Goal: Information Seeking & Learning: Learn about a topic

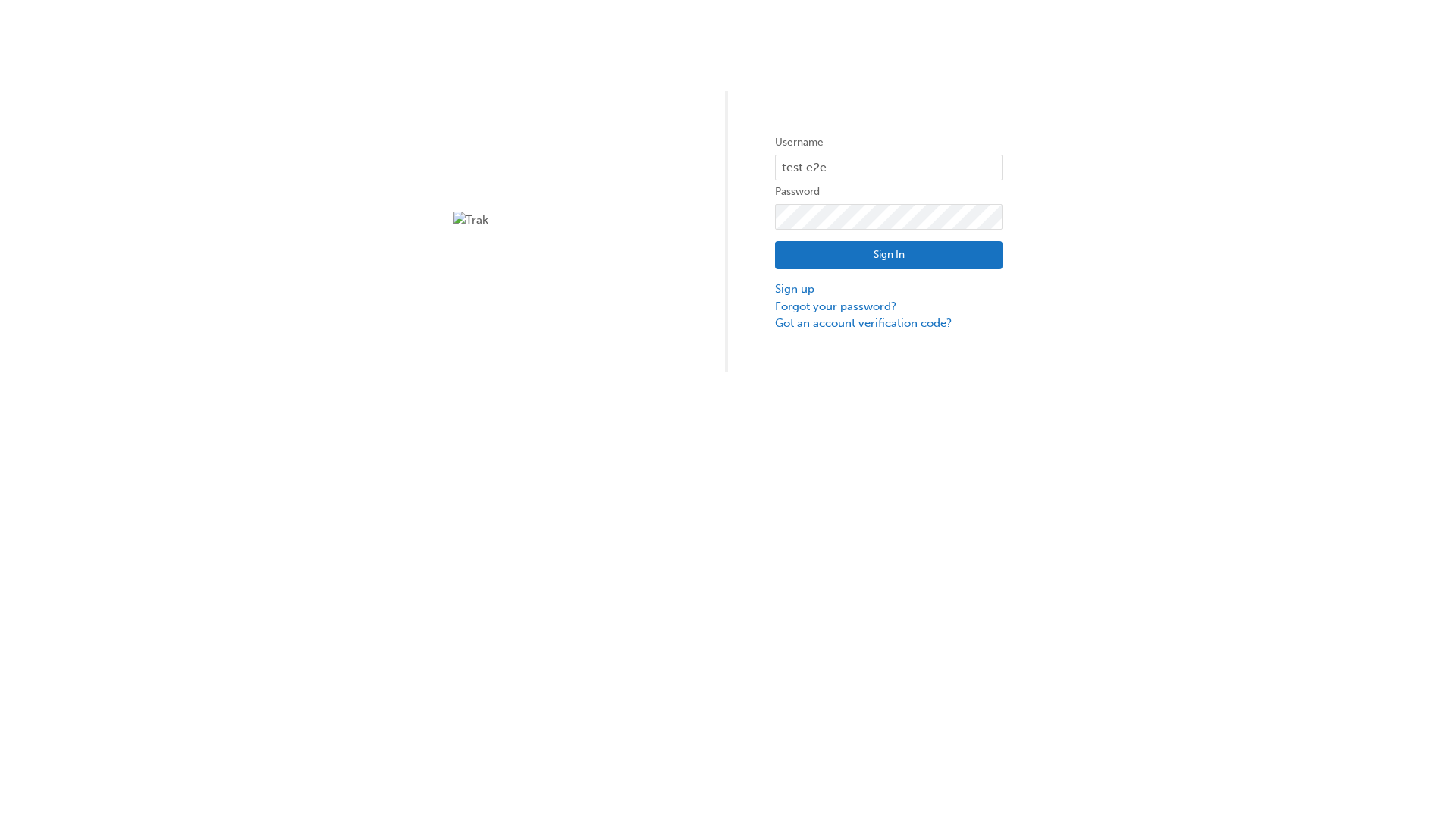
type input "test.e2e.user14"
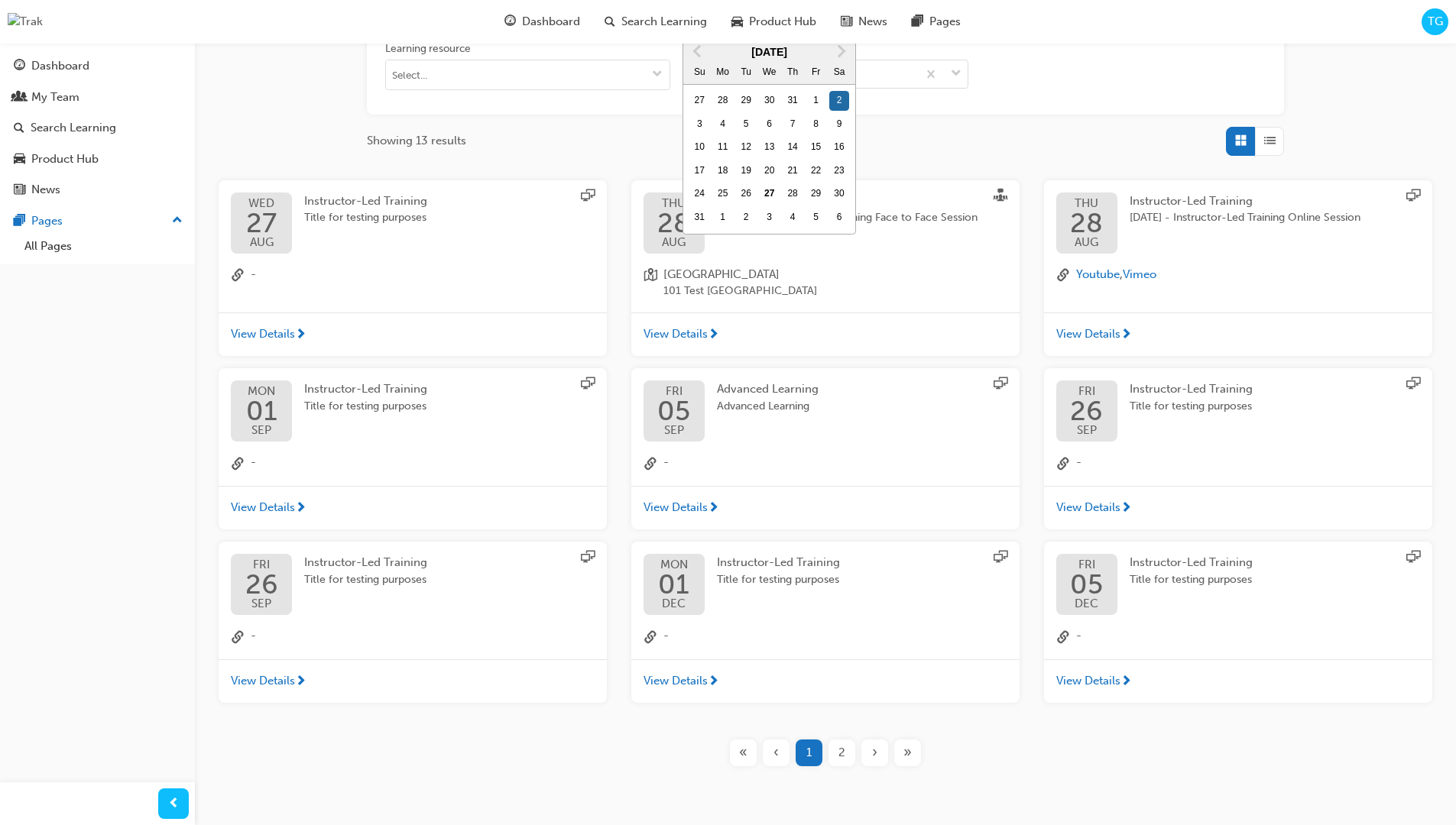
type input "[DATE]"
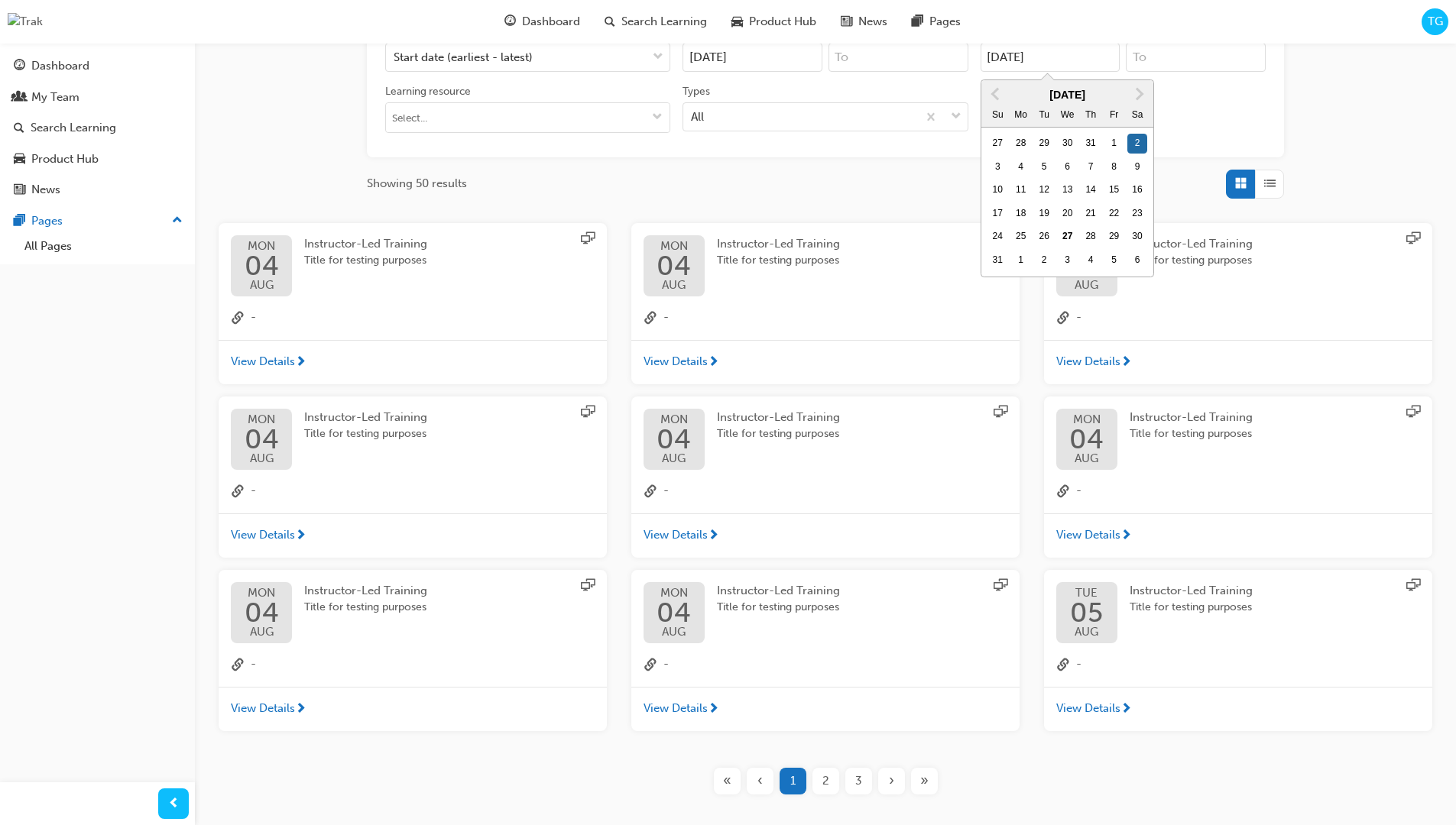
type input "[DATE]"
click at [692, 109] on input "Types All" at bounding box center [691, 115] width 2 height 13
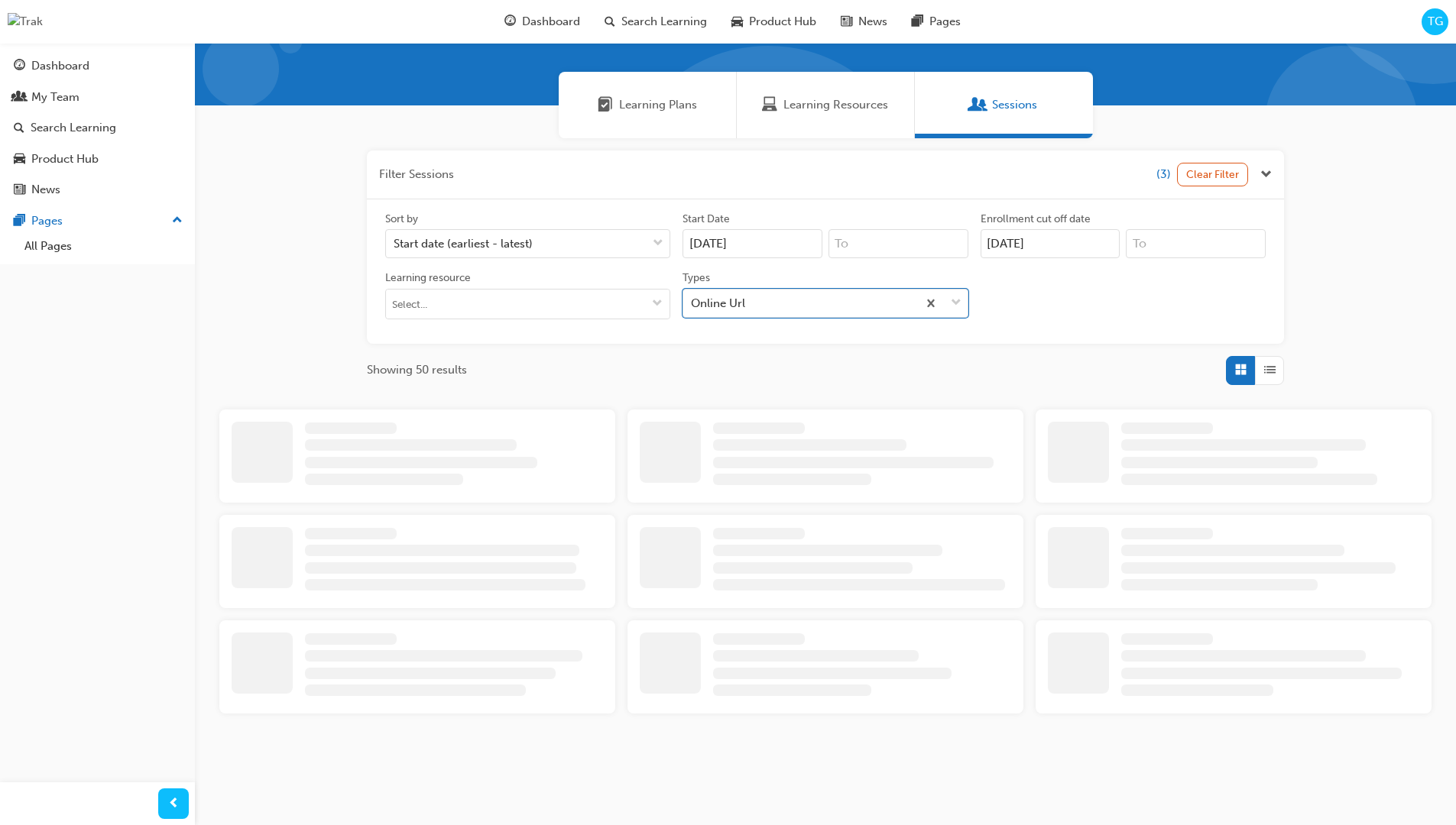
scroll to position [344, 0]
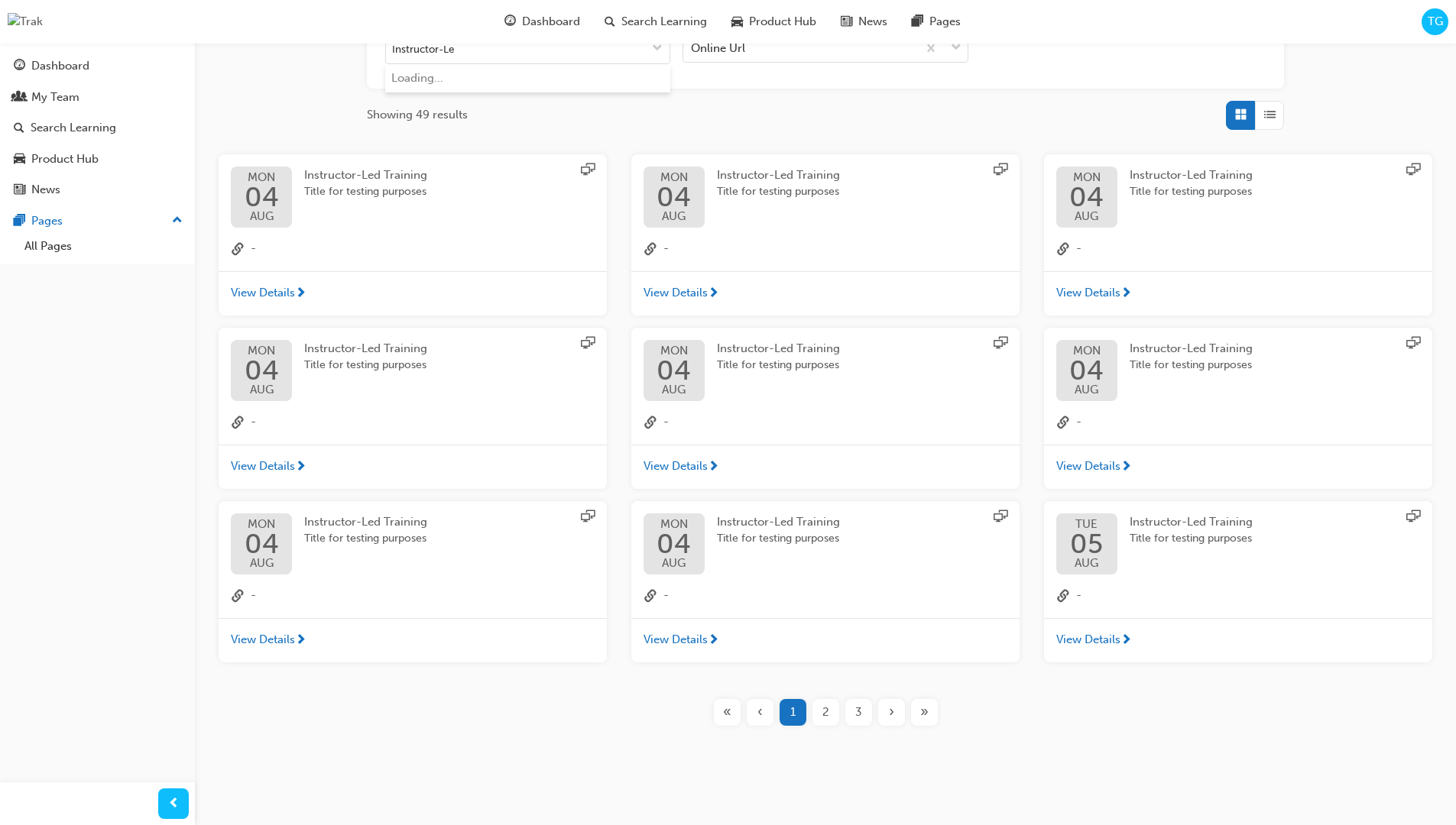
type input "Instructor-Led"
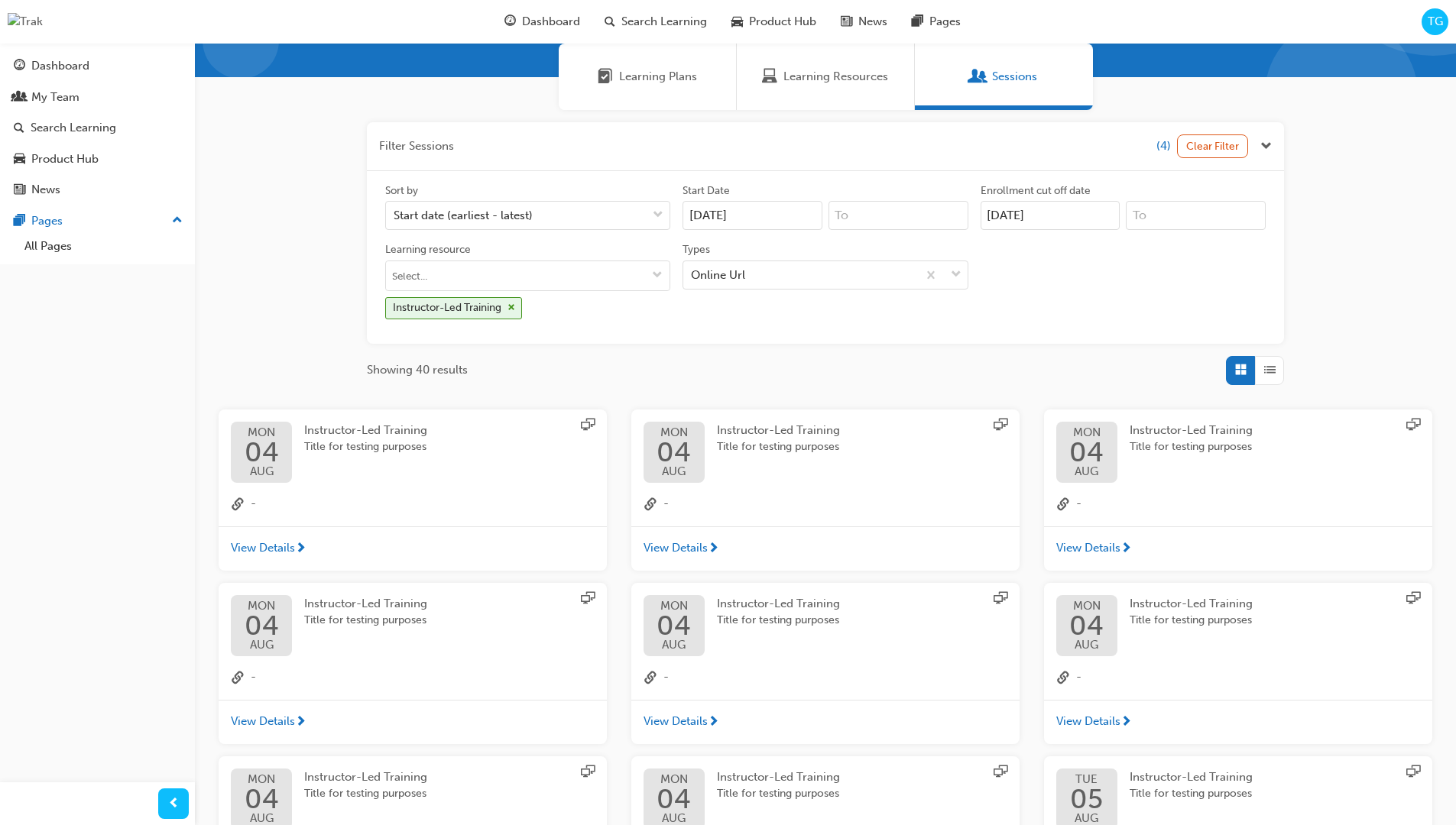
scroll to position [344, 0]
